Goal: Information Seeking & Learning: Learn about a topic

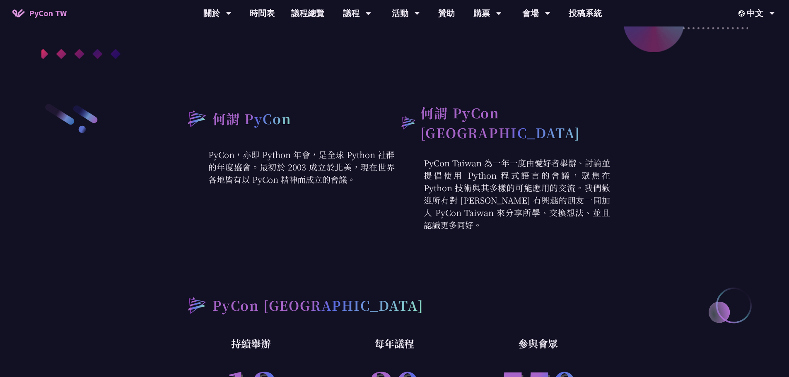
scroll to position [124, 0]
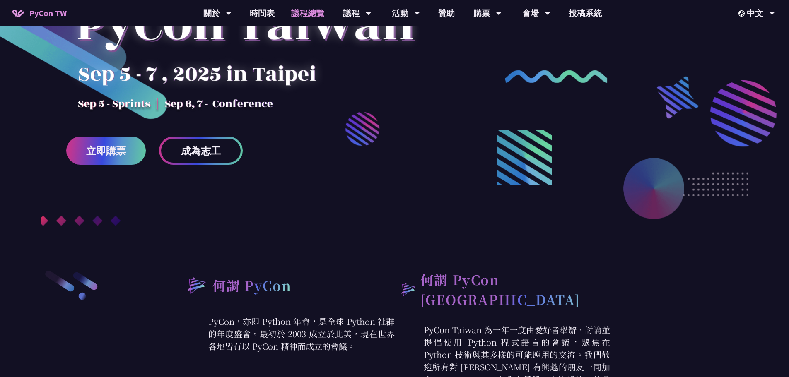
click at [315, 16] on link "議程總覽" at bounding box center [308, 13] width 50 height 26
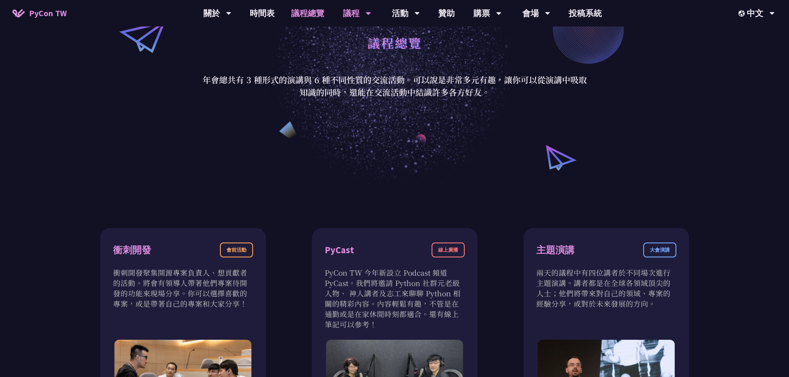
scroll to position [41, 0]
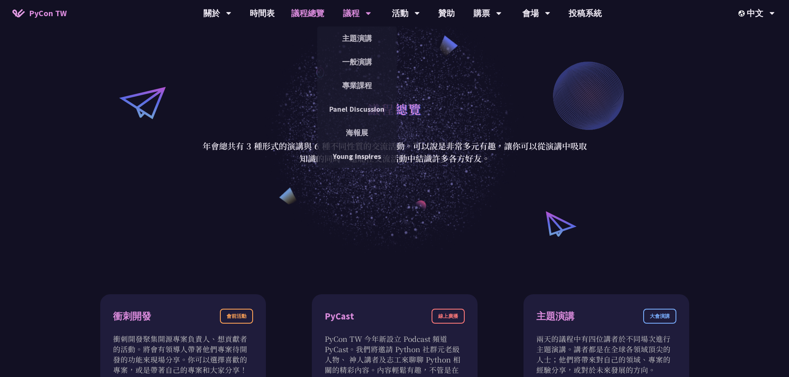
click at [339, 13] on div "議程 主題演講 一般演講 專業課程 Panel Discussion 海報展 Young Inspires" at bounding box center [356, 13] width 49 height 26
click at [344, 11] on div "議程" at bounding box center [357, 13] width 28 height 26
click at [362, 34] on link "主題演講" at bounding box center [356, 38] width 79 height 19
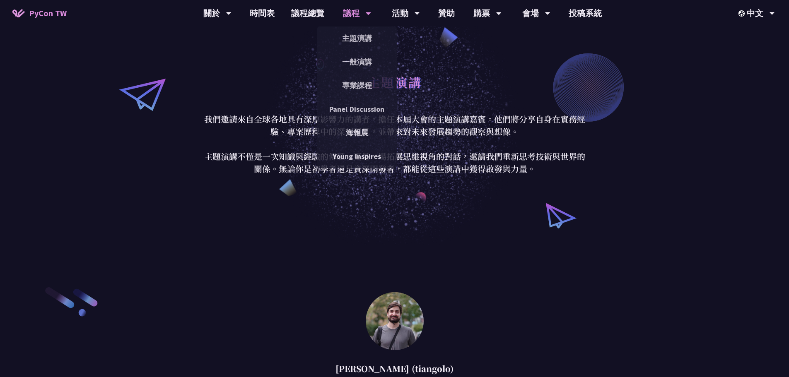
click at [366, 13] on icon at bounding box center [368, 13] width 5 height 3
click at [348, 10] on div "議程" at bounding box center [357, 13] width 28 height 26
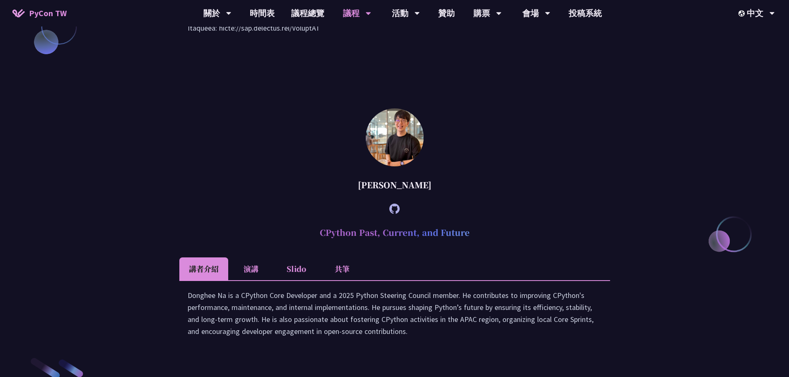
scroll to position [869, 0]
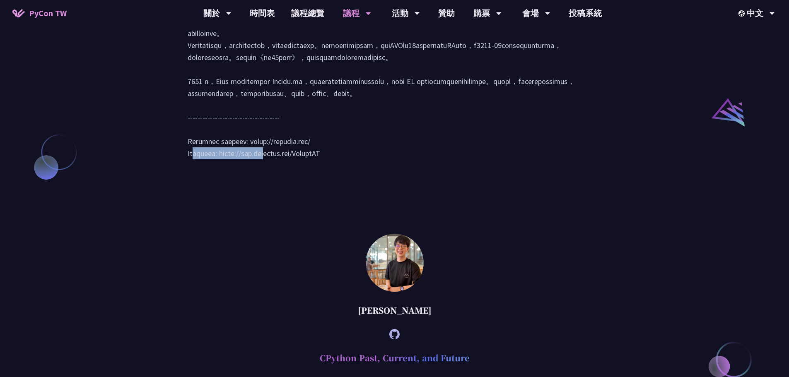
drag, startPoint x: 313, startPoint y: 210, endPoint x: 246, endPoint y: 215, distance: 67.6
click at [246, 168] on div at bounding box center [395, 67] width 414 height 200
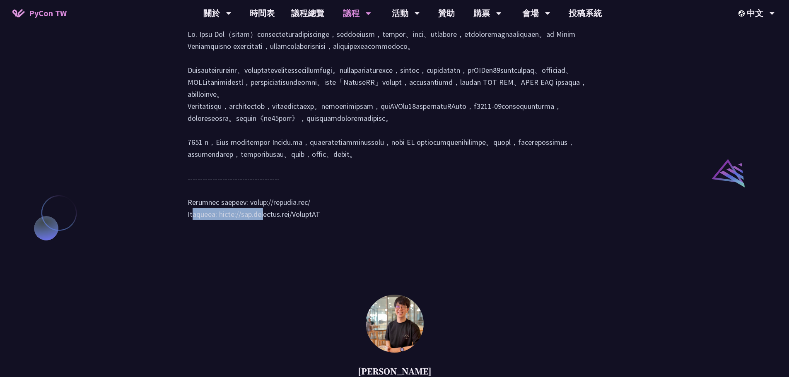
scroll to position [704, 0]
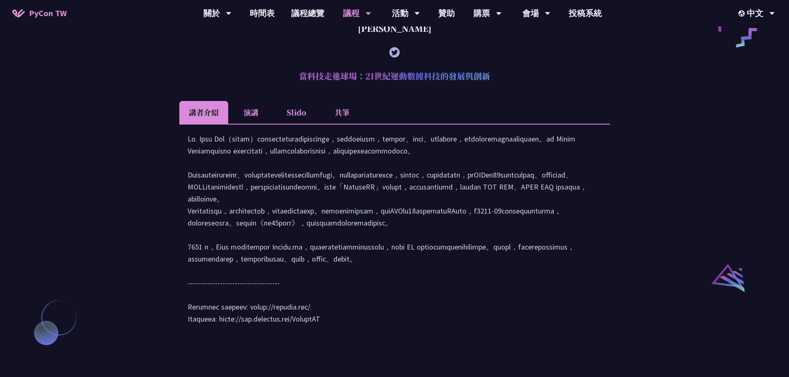
click at [244, 124] on li "演講" at bounding box center [251, 112] width 46 height 23
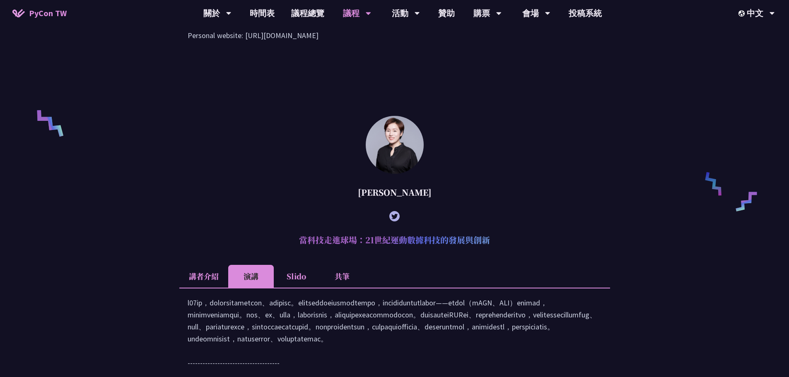
scroll to position [538, 0]
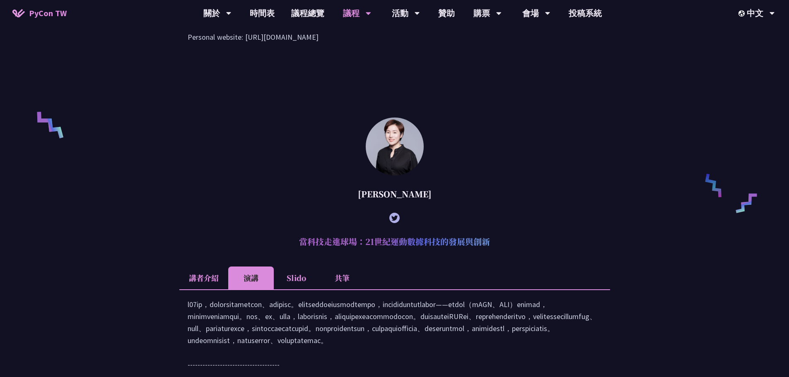
click at [287, 289] on li "Slido" at bounding box center [297, 278] width 46 height 23
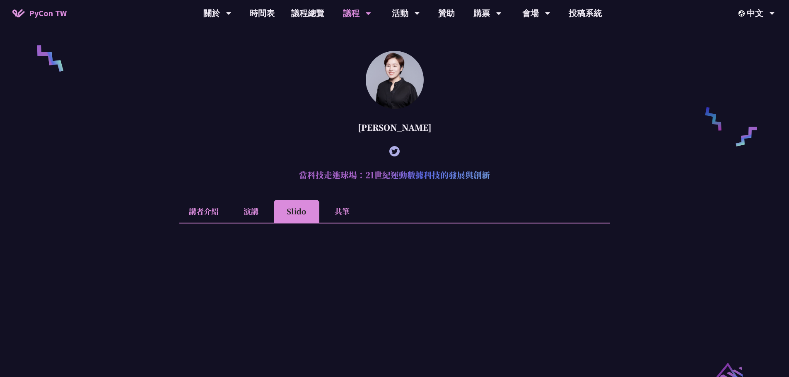
scroll to position [787, 0]
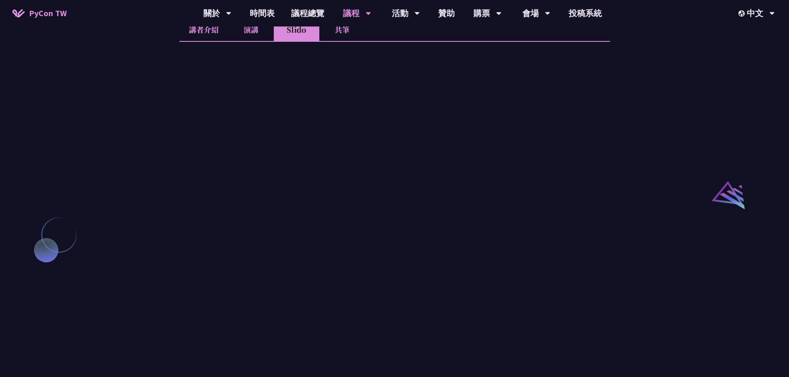
click at [240, 41] on li "演講" at bounding box center [251, 29] width 46 height 23
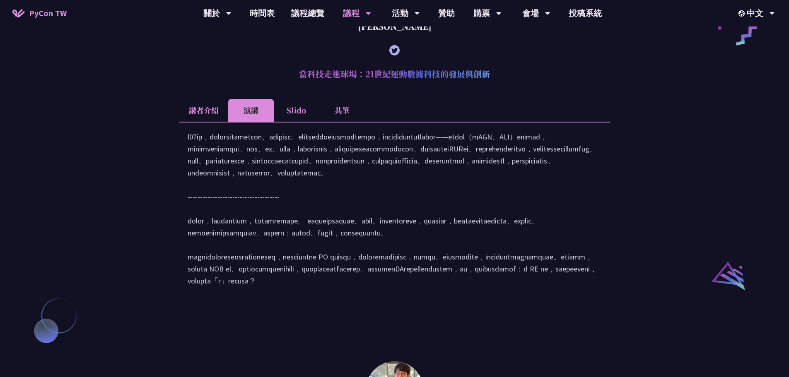
scroll to position [704, 0]
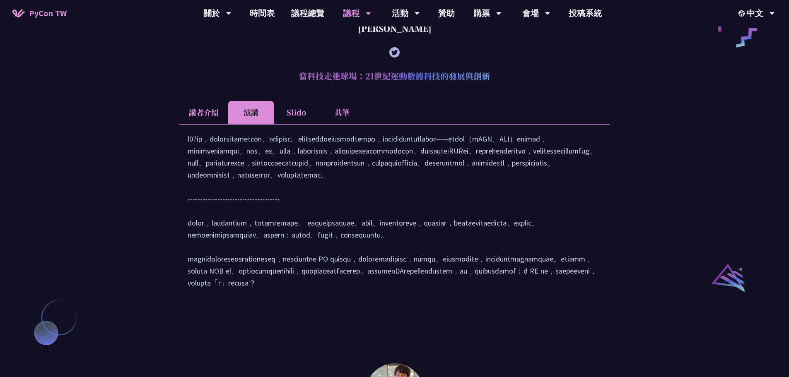
drag, startPoint x: 214, startPoint y: 129, endPoint x: 209, endPoint y: 132, distance: 6.1
click at [209, 124] on li "講者介紹" at bounding box center [203, 112] width 49 height 23
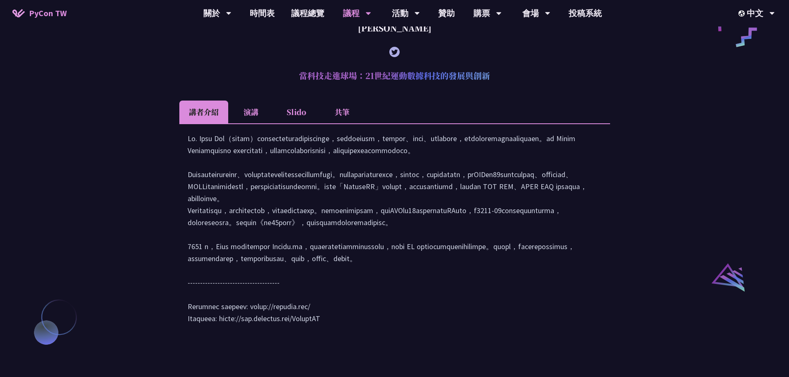
scroll to position [787, 0]
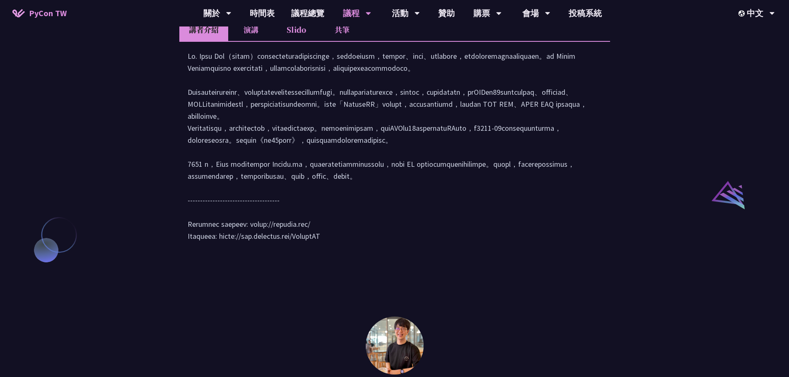
drag, startPoint x: 342, startPoint y: 317, endPoint x: 220, endPoint y: 311, distance: 121.4
click at [220, 250] on div at bounding box center [395, 150] width 414 height 200
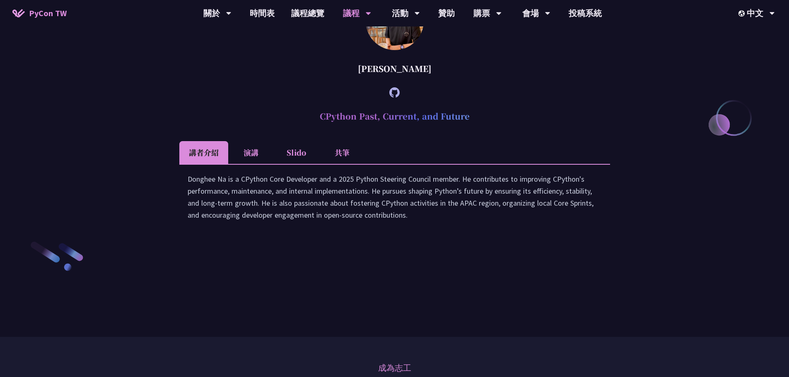
scroll to position [1159, 0]
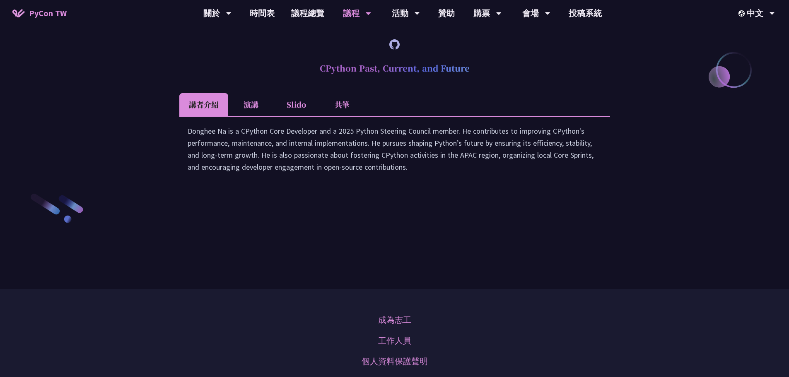
click at [250, 116] on li "演講" at bounding box center [251, 104] width 46 height 23
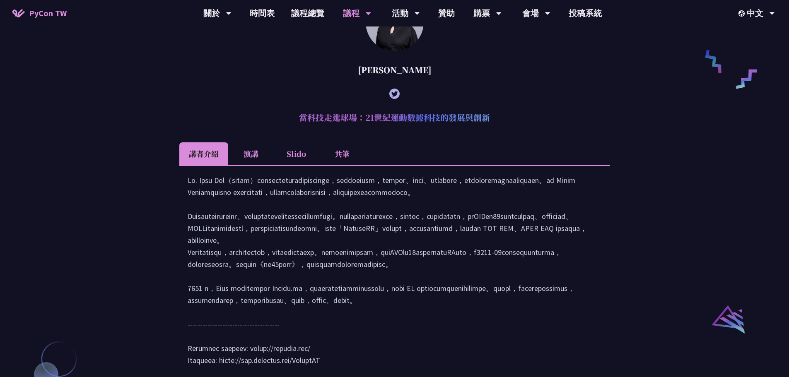
scroll to position [414, 0]
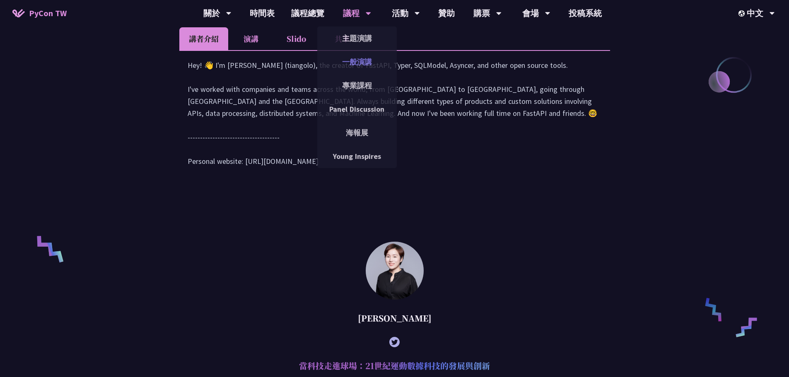
click at [369, 58] on link "一般演講" at bounding box center [356, 61] width 79 height 19
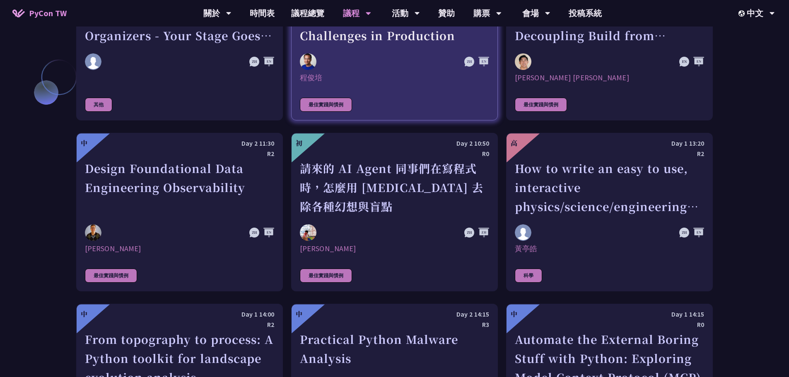
scroll to position [1987, 0]
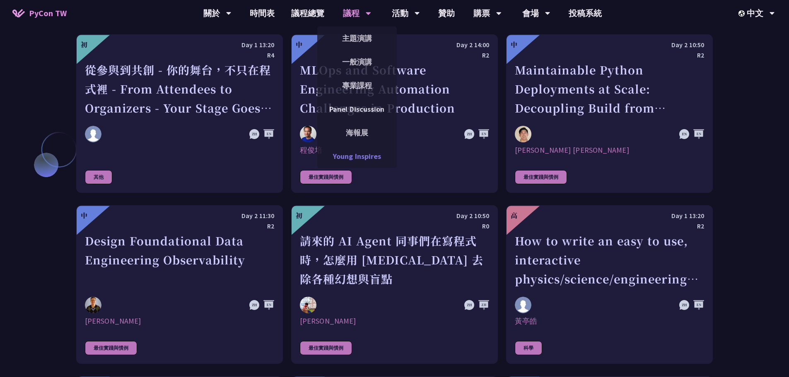
click at [358, 160] on link "Young Inspires" at bounding box center [356, 156] width 79 height 19
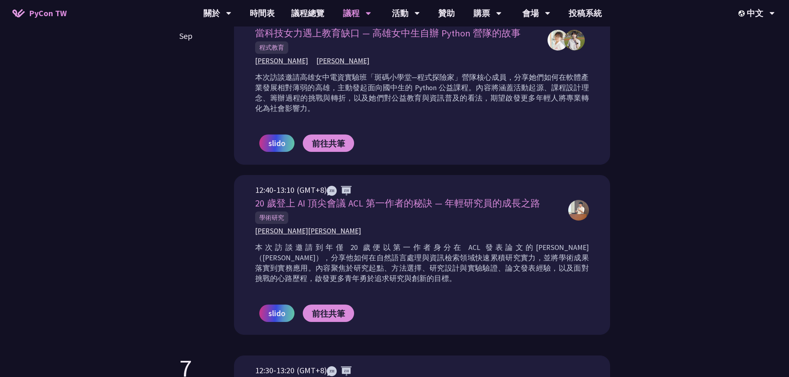
scroll to position [331, 0]
drag, startPoint x: 378, startPoint y: 250, endPoint x: 571, endPoint y: 273, distance: 194.3
click at [571, 273] on p "本次訪談邀請到年僅 20 歲便以第一作者身分在 ACL 發表論文的[PERSON_NAME]（[PERSON_NAME]），分享他如何在自然語言處理與資訊檢索…" at bounding box center [422, 262] width 334 height 41
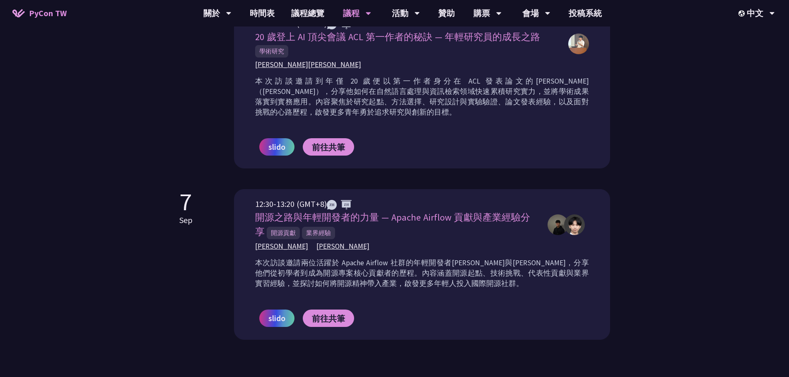
drag, startPoint x: 450, startPoint y: 284, endPoint x: 473, endPoint y: 275, distance: 24.8
click at [246, 259] on div "12:30-13:20 (GMT+8) 開源之路與年輕開發者的力量 — Apache Airflow 貢獻與產業經驗分享 開源貢獻 業界經驗 [PERSON_…" at bounding box center [422, 264] width 376 height 151
click at [486, 273] on p "本次訪談邀請兩位活躍於 Apache Airflow 社群的年輕開發者[PERSON_NAME]與[PERSON_NAME]，分享他們從初學者到成為開源專案核…" at bounding box center [422, 273] width 334 height 31
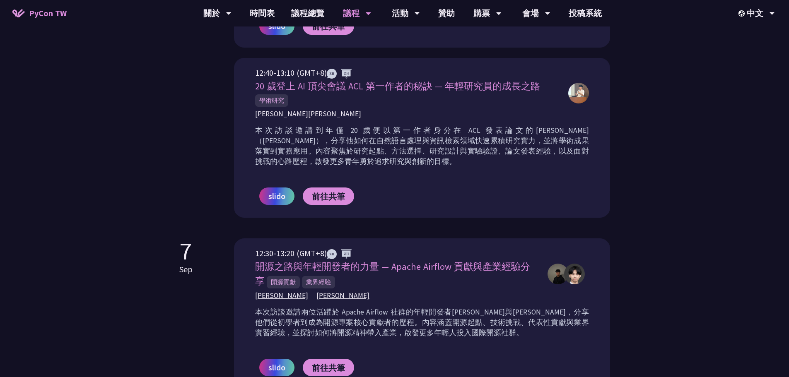
scroll to position [580, 0]
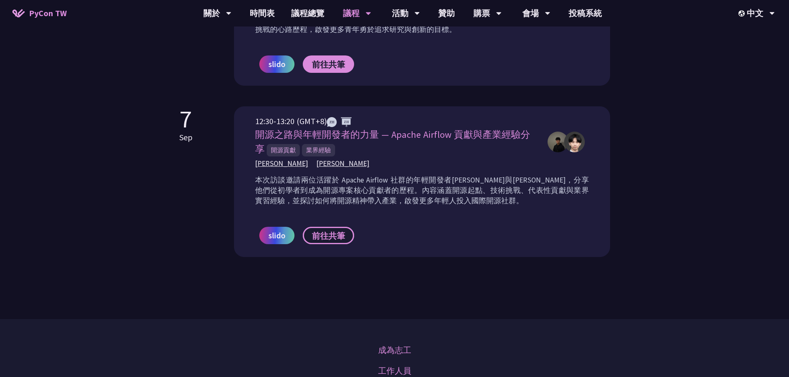
click at [321, 232] on span "前往共筆" at bounding box center [328, 236] width 33 height 10
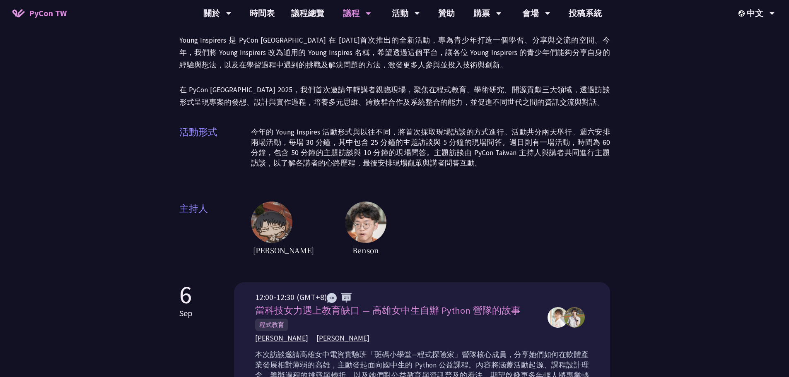
scroll to position [0, 0]
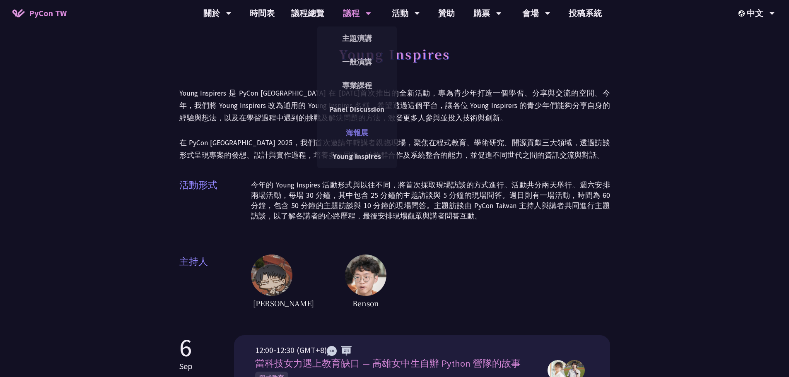
click at [367, 128] on link "海報展" at bounding box center [356, 132] width 79 height 19
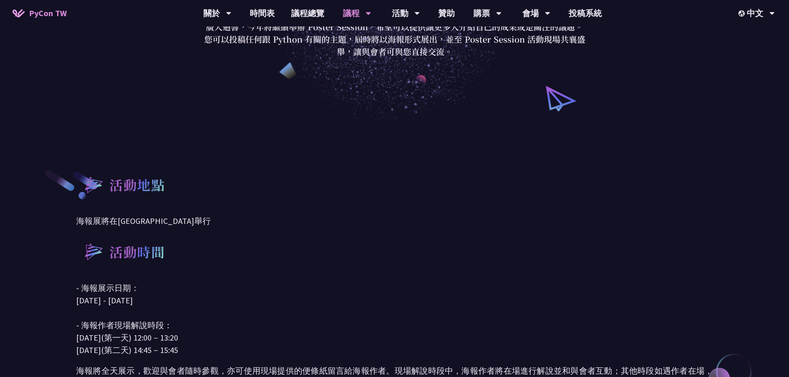
scroll to position [290, 0]
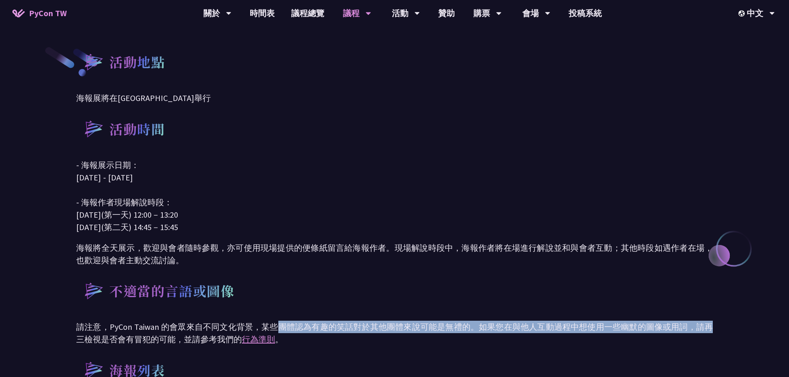
drag, startPoint x: 279, startPoint y: 325, endPoint x: 712, endPoint y: 331, distance: 433.1
click at [712, 331] on p "請注意，PyCon Taiwan 的會眾來自不同文化背景，某些團體認為有趣的笑話對於其他團體來說可能是無禮的。如果您在與他人互動過程中想使用一些幽默的圖像或用…" at bounding box center [394, 333] width 636 height 25
click at [712, 330] on p "請注意，PyCon Taiwan 的會眾來自不同文化背景，某些團體認為有趣的笑話對於其他團體來說可能是無禮的。如果您在與他人互動過程中想使用一些幽默的圖像或用…" at bounding box center [394, 333] width 636 height 25
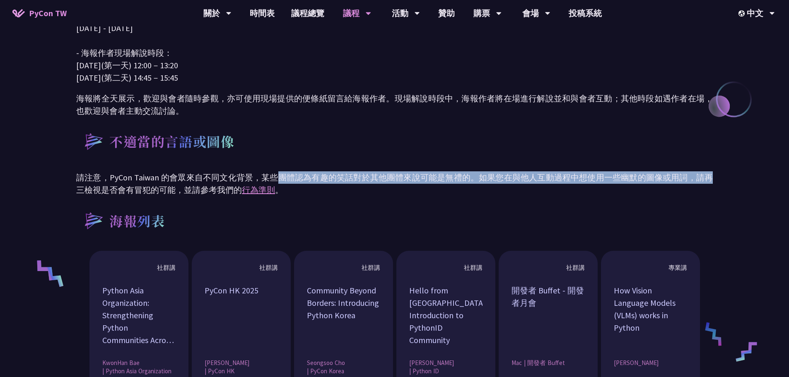
scroll to position [538, 0]
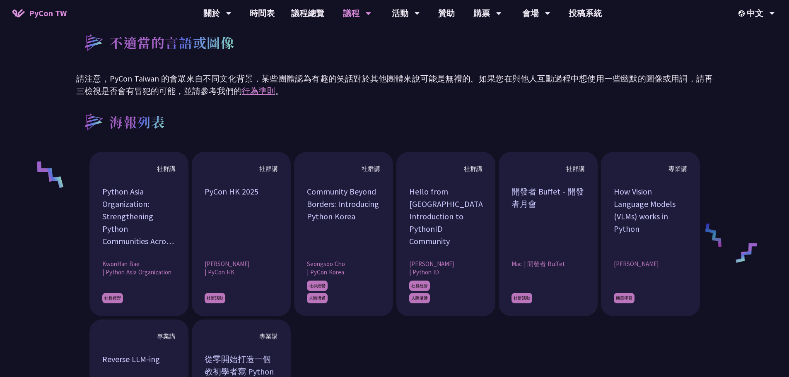
click at [319, 114] on div "海報列表" at bounding box center [394, 121] width 636 height 31
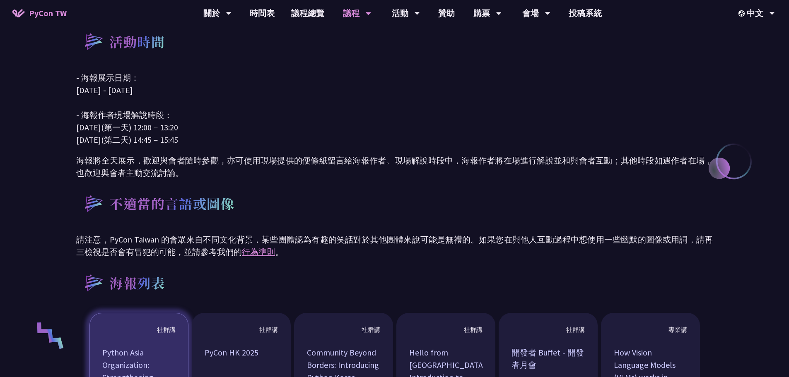
scroll to position [373, 0]
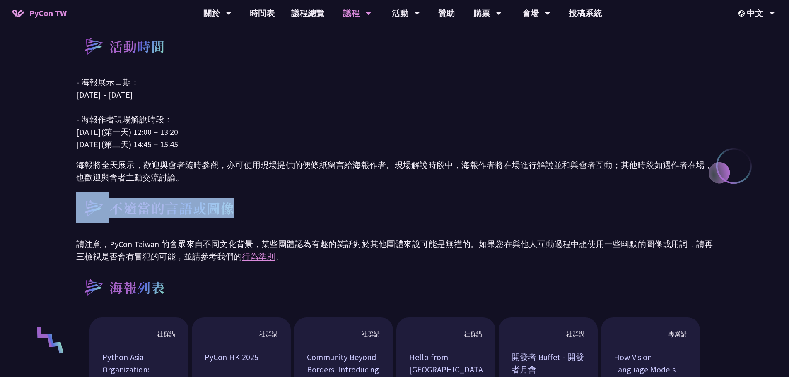
drag, startPoint x: 254, startPoint y: 212, endPoint x: 91, endPoint y: 201, distance: 163.1
click at [91, 201] on div "不適當的言語或圖像" at bounding box center [394, 207] width 636 height 31
click at [386, 221] on div "不適當的言語或圖像" at bounding box center [394, 207] width 636 height 31
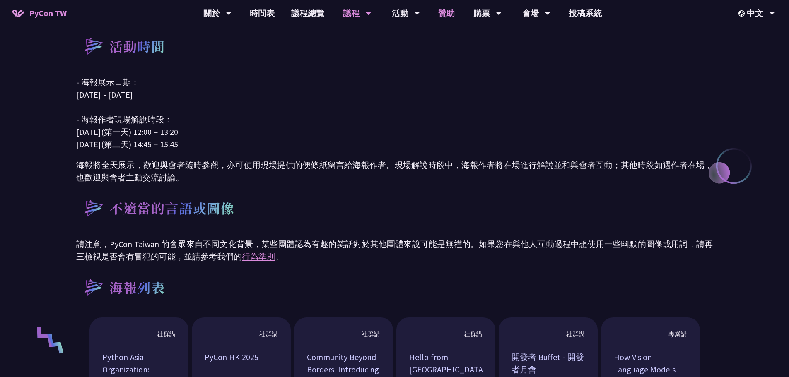
click at [445, 17] on link "贊助" at bounding box center [446, 13] width 33 height 26
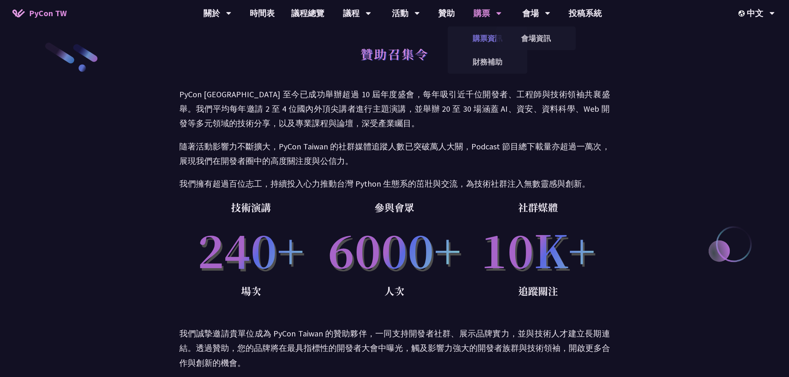
click at [483, 41] on link "購票資訊" at bounding box center [487, 38] width 79 height 19
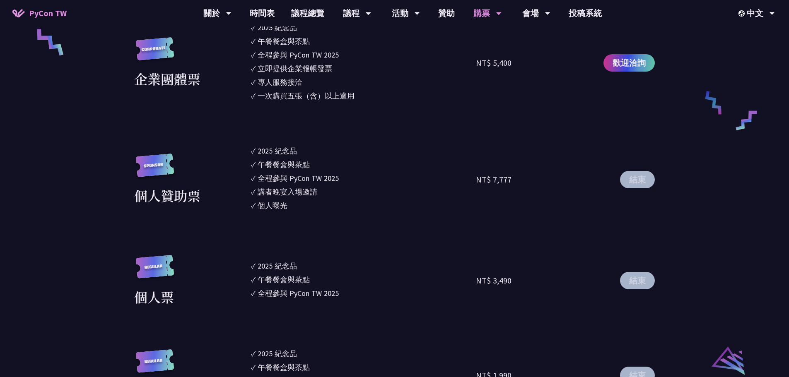
scroll to position [828, 0]
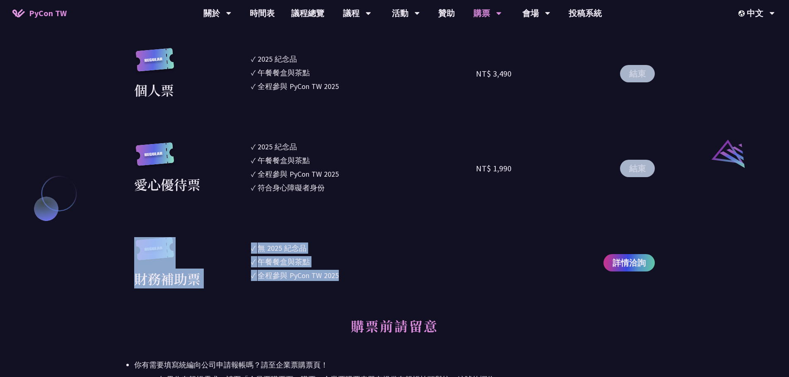
drag, startPoint x: 392, startPoint y: 282, endPoint x: 196, endPoint y: 241, distance: 199.9
click at [196, 241] on div "財務補助票 ✓ 無 2025 [PERSON_NAME]✓ 午餐餐盒與茶點 ✓ 全程參與 PyCon TW 2025 詳情洽詢" at bounding box center [394, 263] width 520 height 52
click at [414, 270] on li "✓ 全程參與 PyCon TW 2025" at bounding box center [363, 275] width 225 height 11
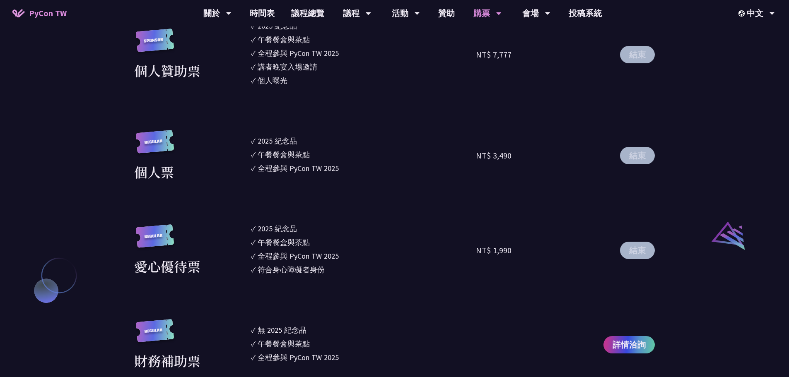
scroll to position [745, 0]
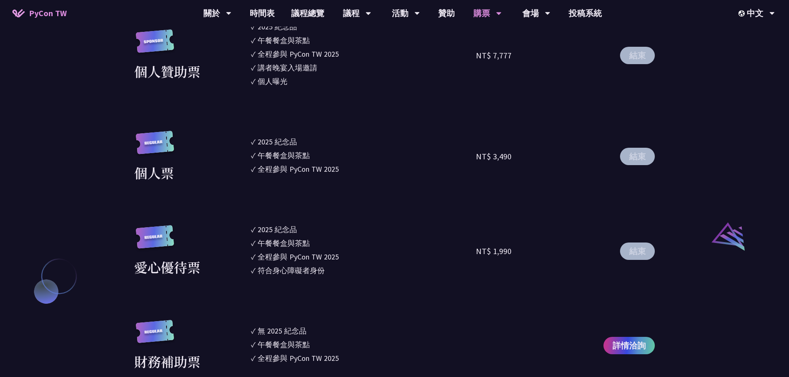
drag, startPoint x: 340, startPoint y: 271, endPoint x: 250, endPoint y: 231, distance: 99.0
click at [250, 231] on div "愛心優待票 ✓ 2025 [PERSON_NAME]✓ 午餐餐盒與茶點 ✓ 全程參與 PyCon TW 2025 ✓ 符合身心障礙者身份 NT$ 1,990 …" at bounding box center [394, 251] width 520 height 55
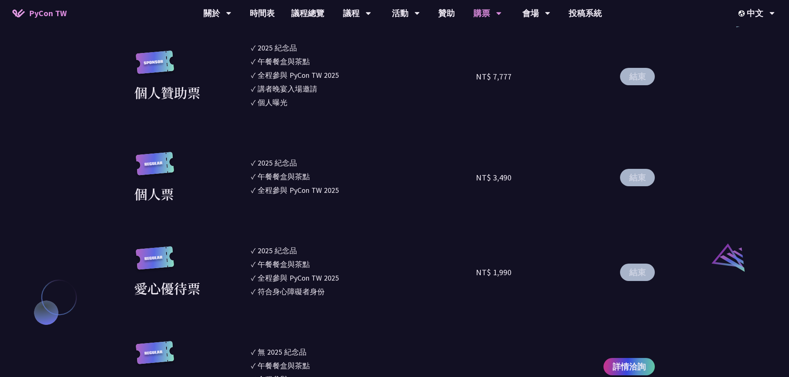
scroll to position [704, 0]
